Goal: Book appointment/travel/reservation

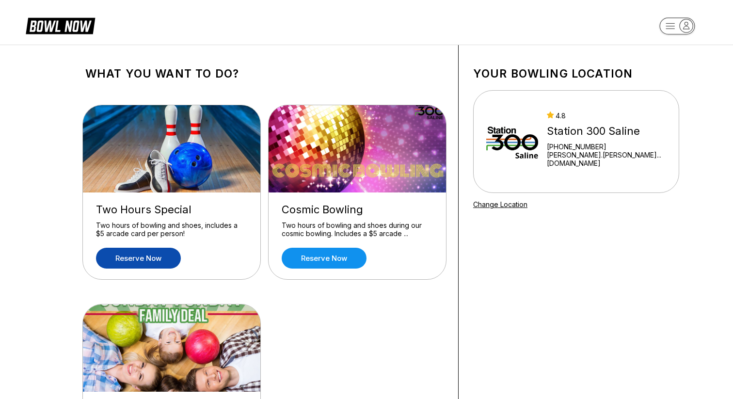
click at [139, 259] on link "Reserve now" at bounding box center [138, 258] width 85 height 21
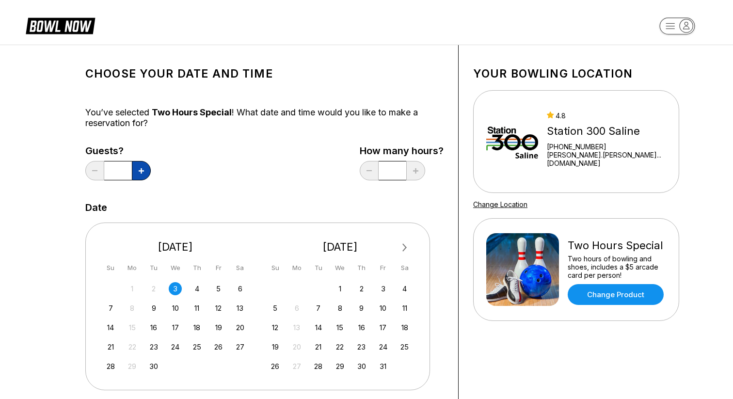
click at [138, 172] on button at bounding box center [141, 170] width 19 height 19
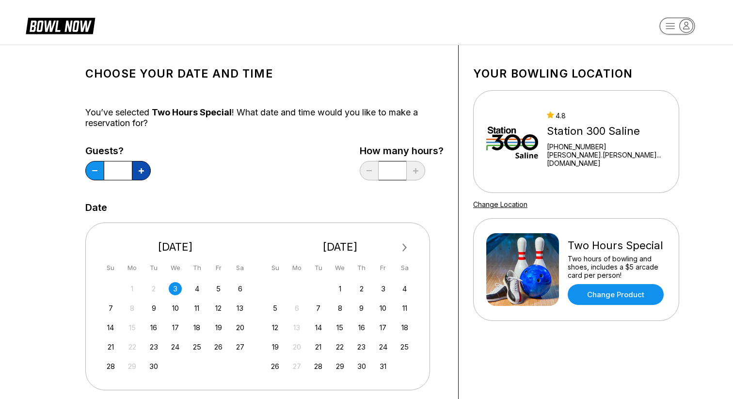
type input "*"
click at [220, 307] on div "12" at bounding box center [218, 308] width 13 height 13
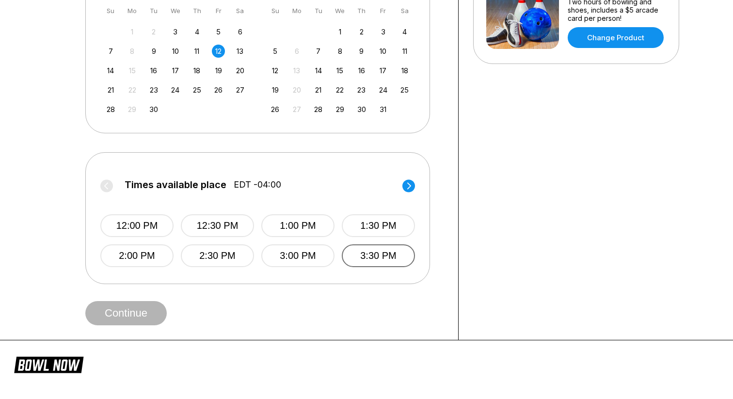
scroll to position [258, 0]
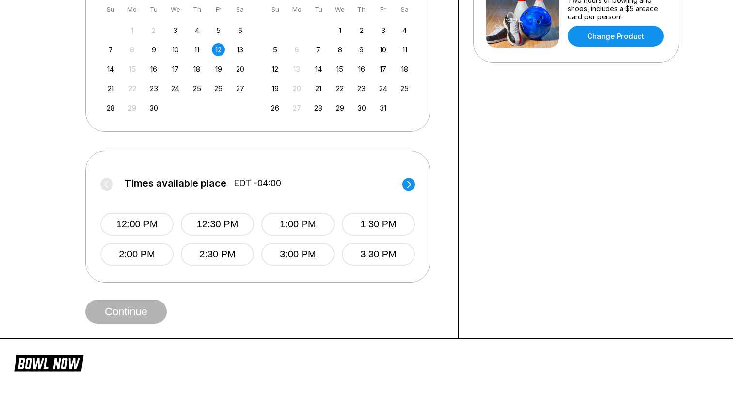
click at [410, 183] on icon at bounding box center [409, 184] width 4 height 7
click at [223, 224] on button "4:30 PM" at bounding box center [217, 224] width 73 height 23
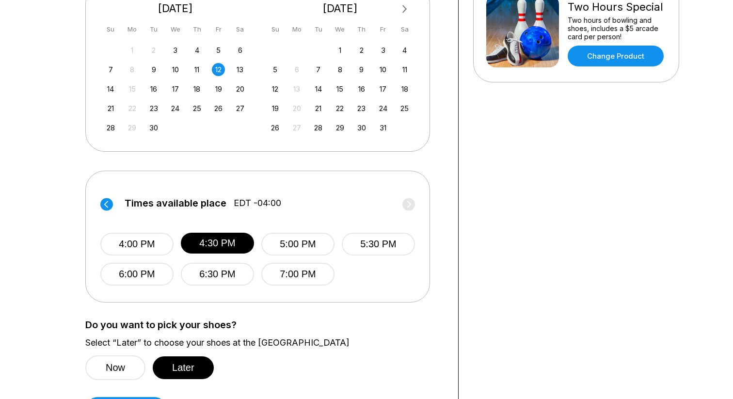
scroll to position [176, 0]
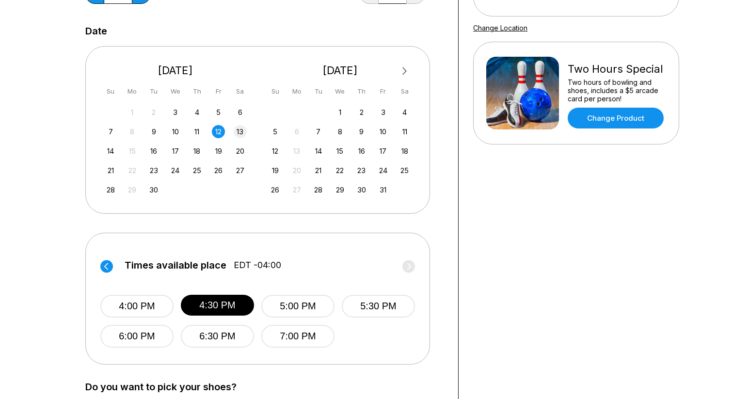
click at [242, 132] on div "13" at bounding box center [240, 131] width 13 height 13
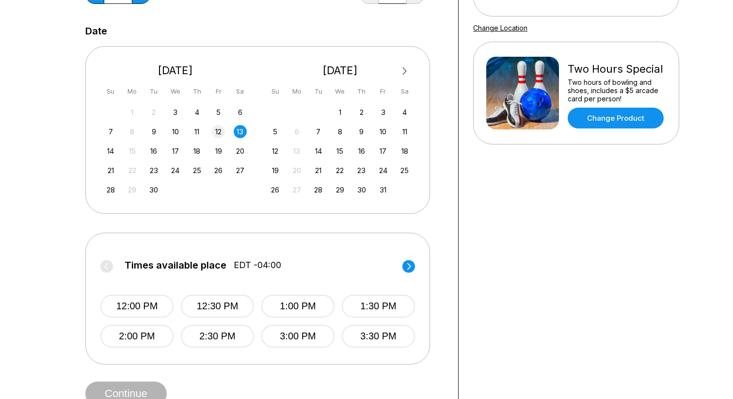
click at [220, 131] on div "12" at bounding box center [218, 131] width 13 height 13
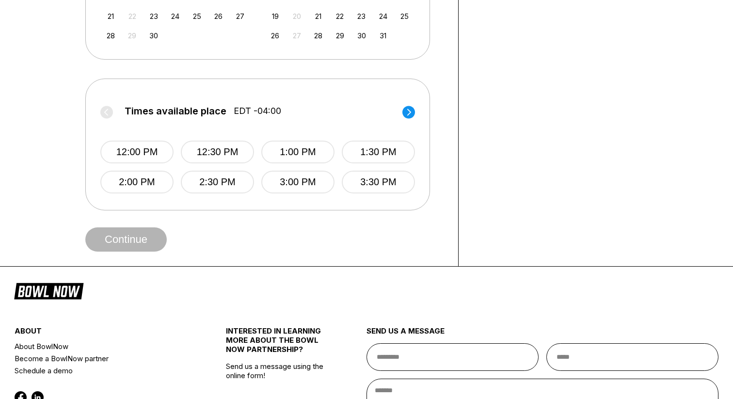
scroll to position [359, 0]
